Goal: Task Accomplishment & Management: Use online tool/utility

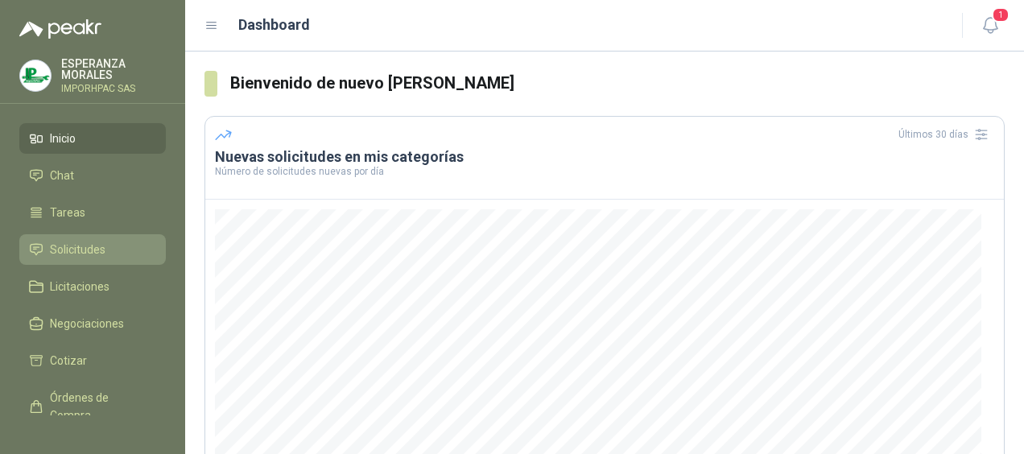
click at [66, 250] on span "Solicitudes" at bounding box center [78, 250] width 56 height 18
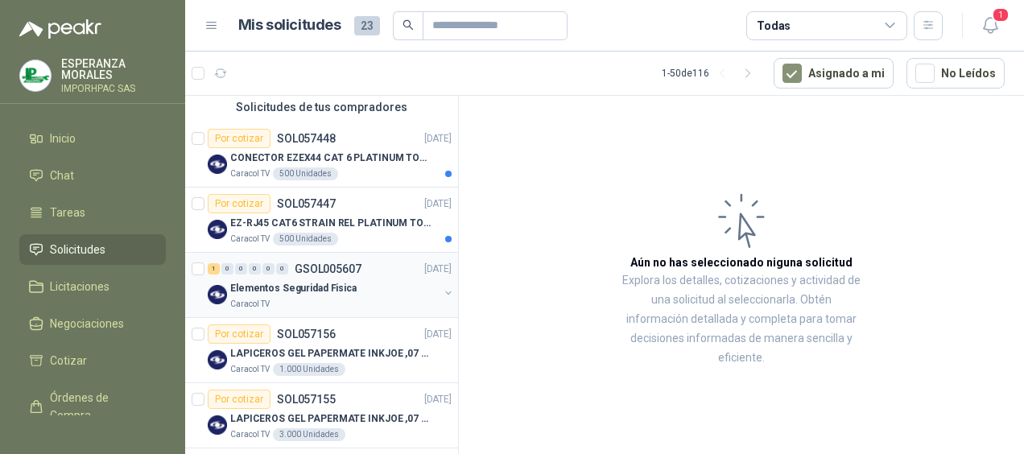
scroll to position [81, 0]
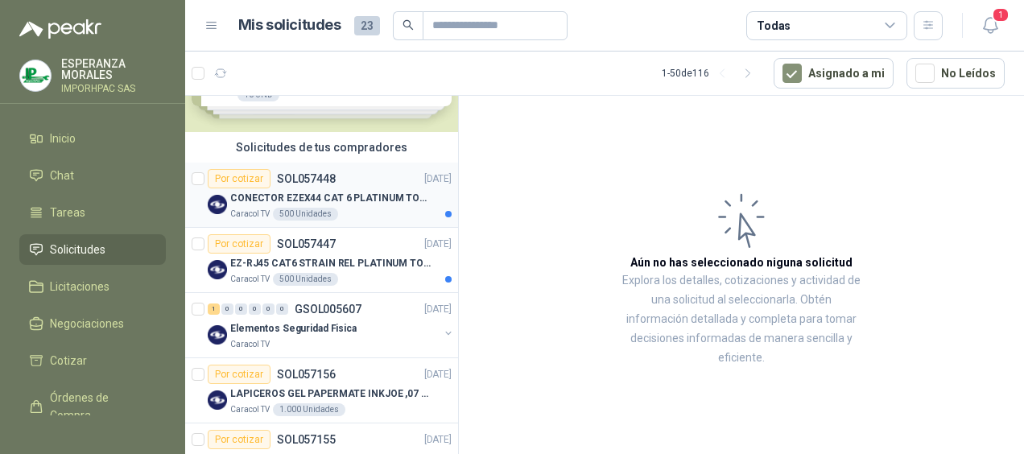
click at [253, 179] on div "Por cotizar" at bounding box center [239, 178] width 63 height 19
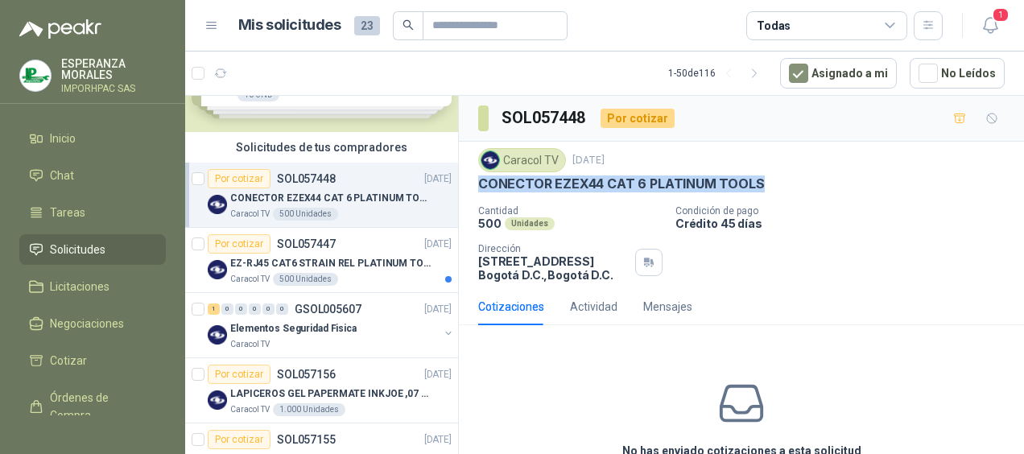
drag, startPoint x: 482, startPoint y: 184, endPoint x: 776, endPoint y: 180, distance: 294.8
click at [776, 180] on div "CONECTOR EZEX44 CAT 6 PLATINUM TOOLS" at bounding box center [741, 184] width 527 height 17
drag, startPoint x: 776, startPoint y: 180, endPoint x: 681, endPoint y: 183, distance: 95.1
copy p "CONECTOR EZEX44 CAT 6 PLATINUM TOOLS"
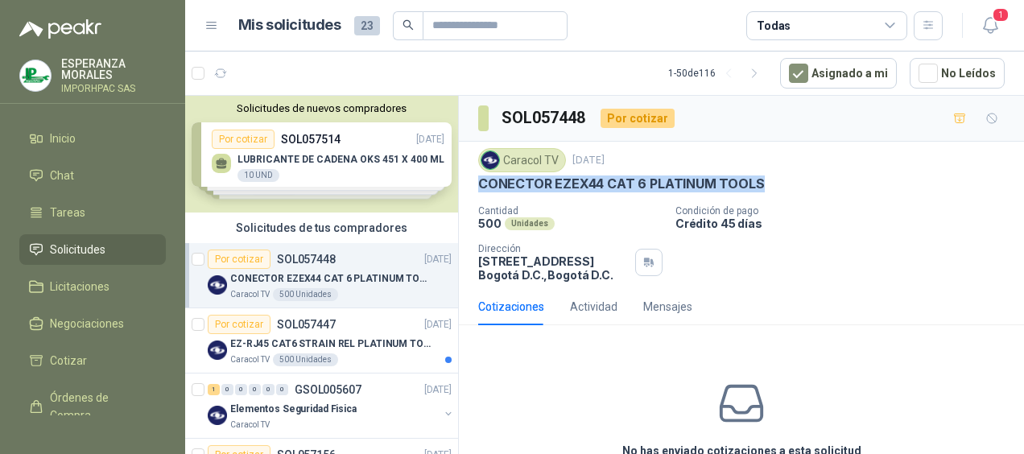
scroll to position [81, 0]
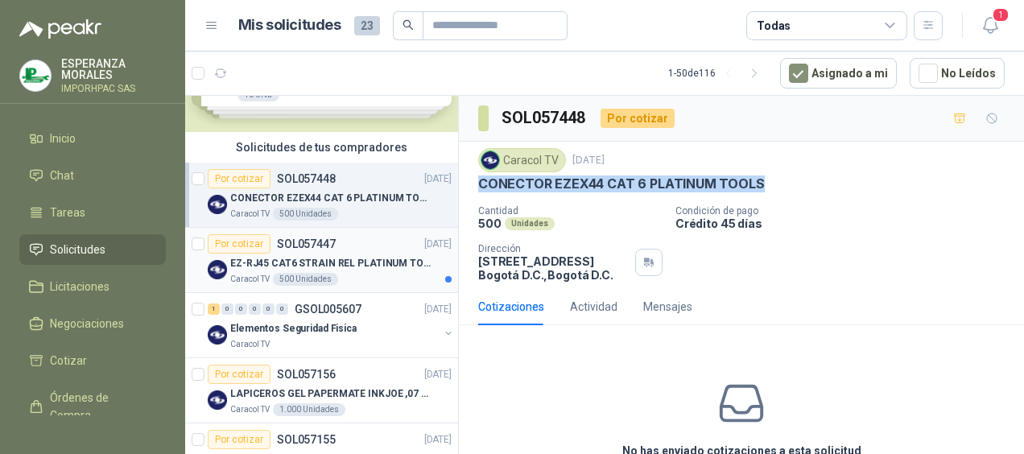
click at [234, 254] on div "EZ-RJ45 CAT6 STRAIN REL PLATINUM TOOLS" at bounding box center [340, 263] width 221 height 19
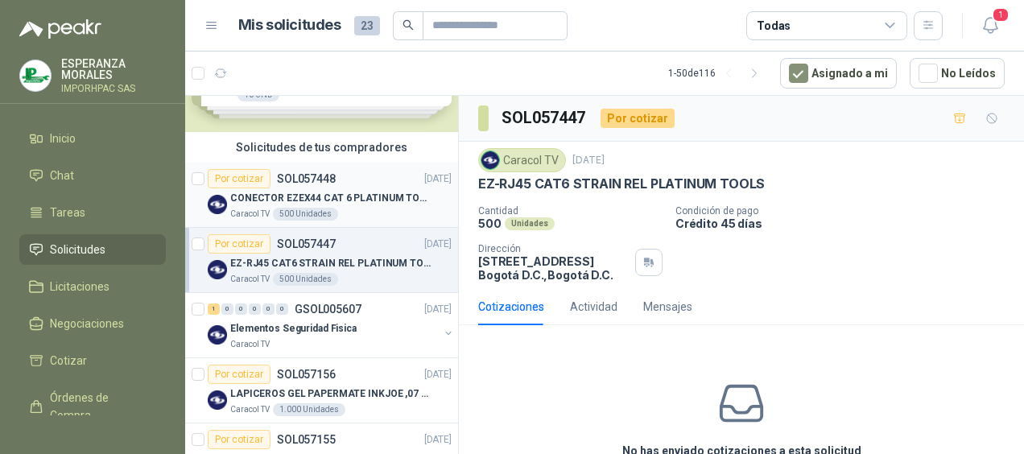
click at [237, 172] on div "Por cotizar" at bounding box center [239, 178] width 63 height 19
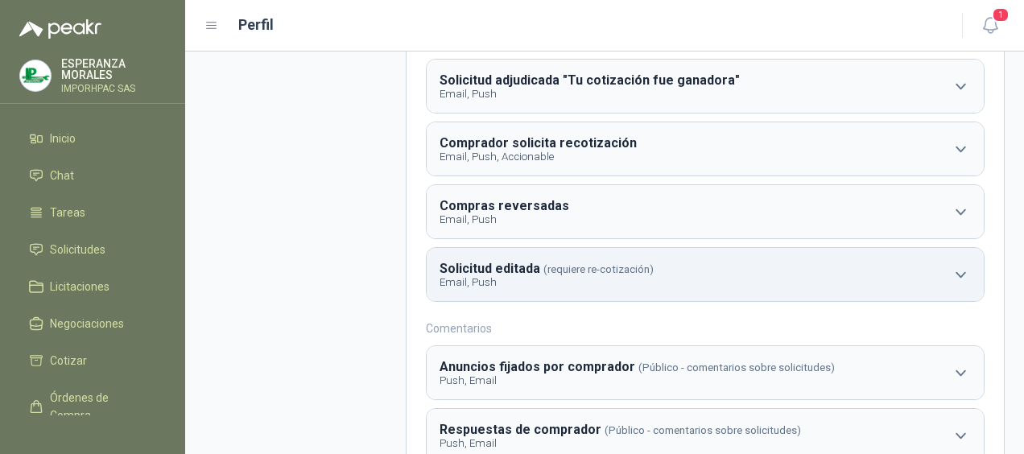
scroll to position [322, 0]
